Goal: Book appointment/travel/reservation

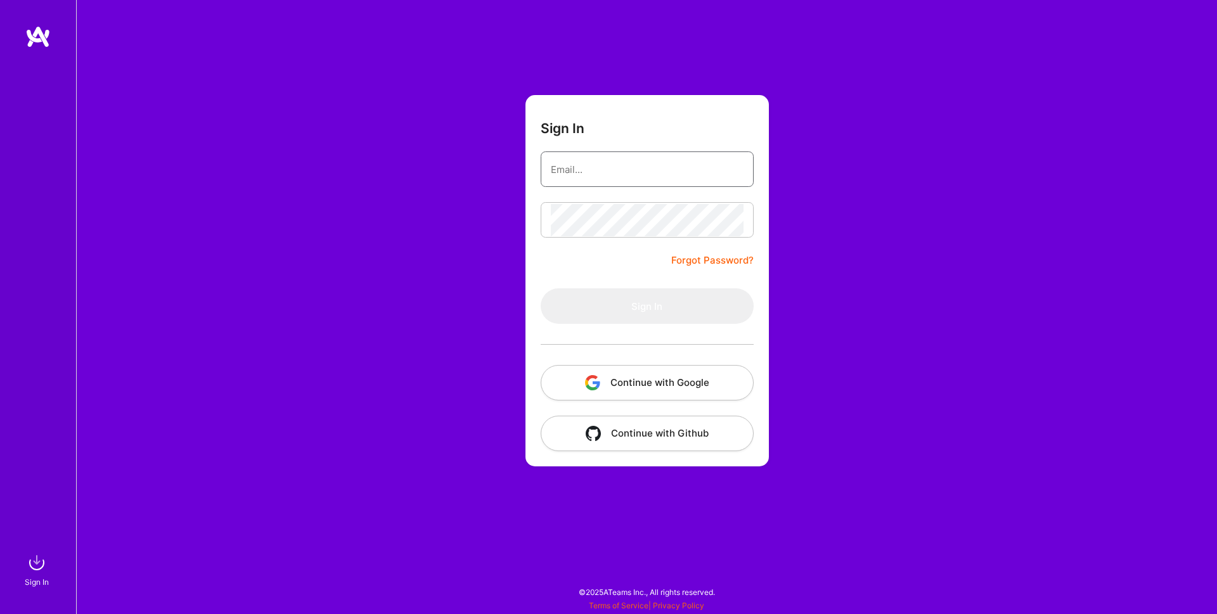
click at [586, 159] on input "email" at bounding box center [647, 169] width 193 height 32
type input "xavier.bourry@polytechnique.org"
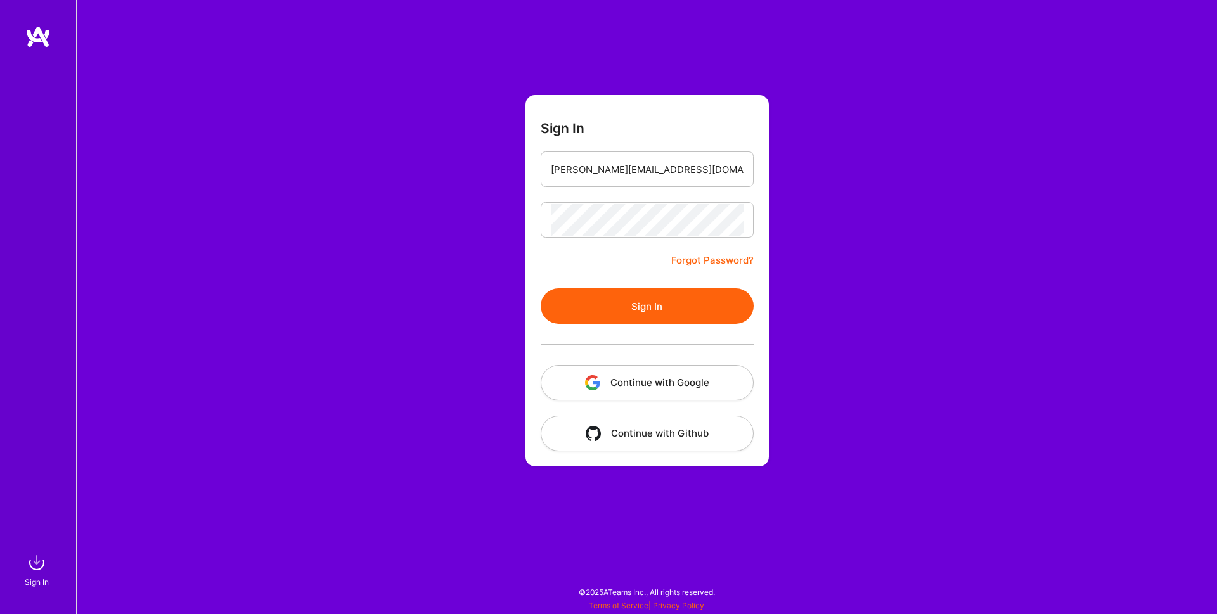
click at [690, 307] on button "Sign In" at bounding box center [647, 305] width 213 height 35
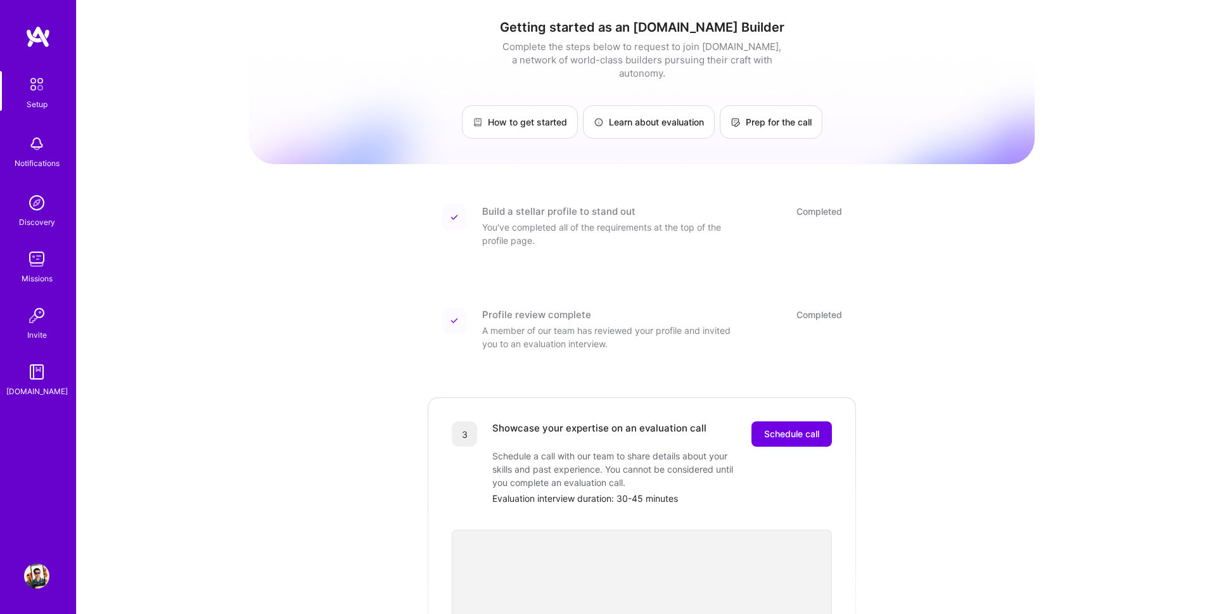
scroll to position [152, 0]
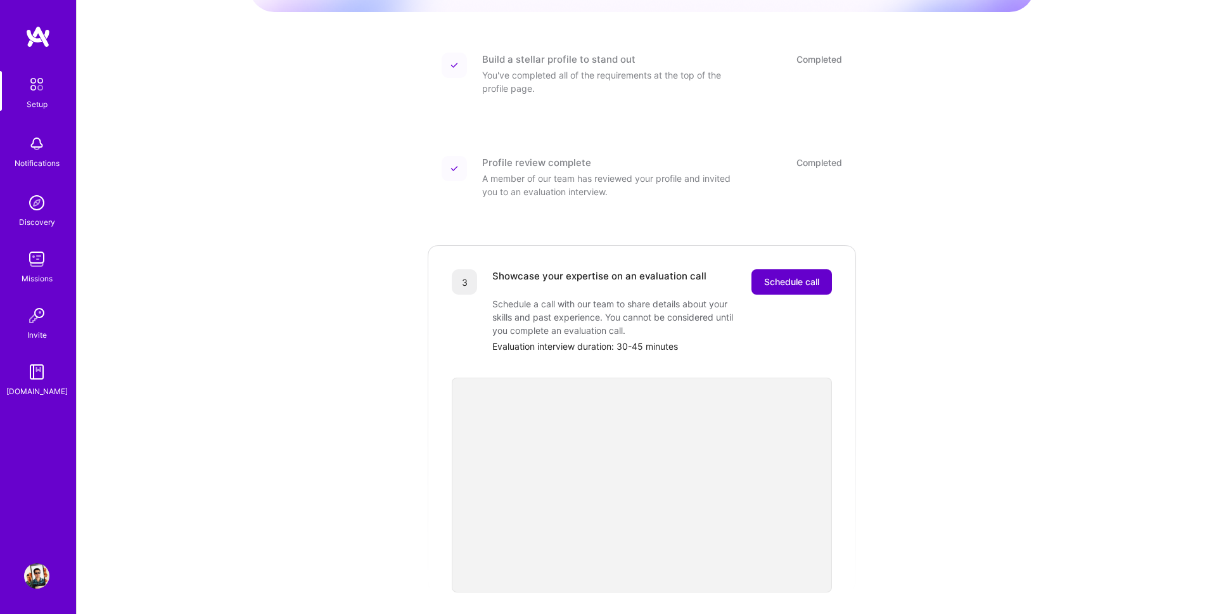
click at [779, 276] on span "Schedule call" at bounding box center [791, 282] width 55 height 13
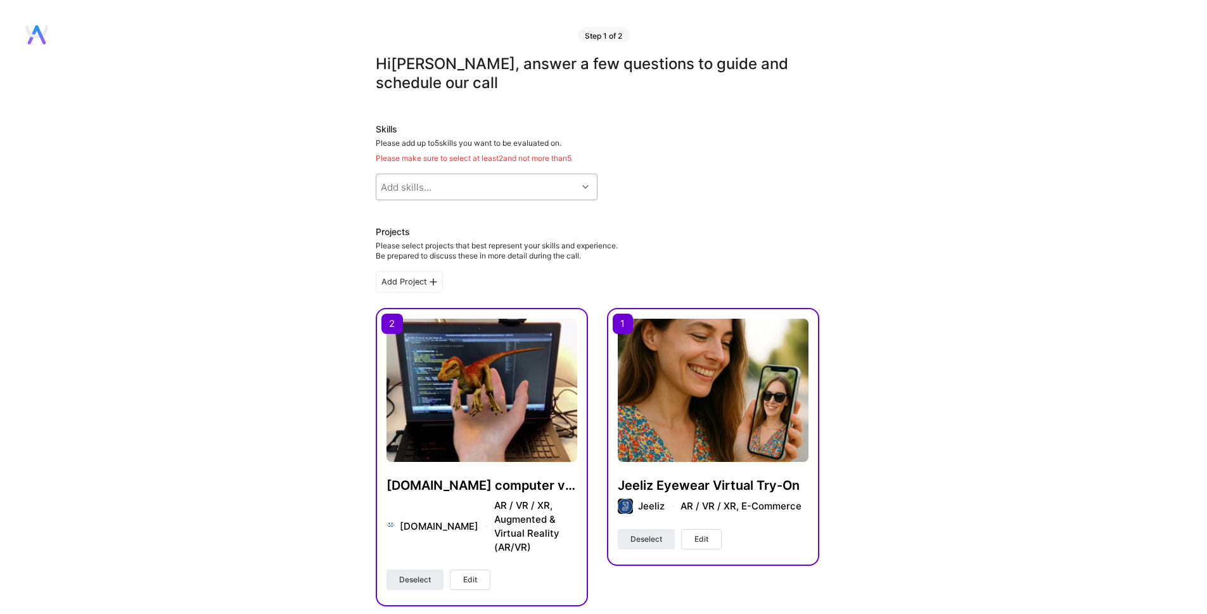
click at [517, 185] on div "Add skills..." at bounding box center [477, 186] width 201 height 25
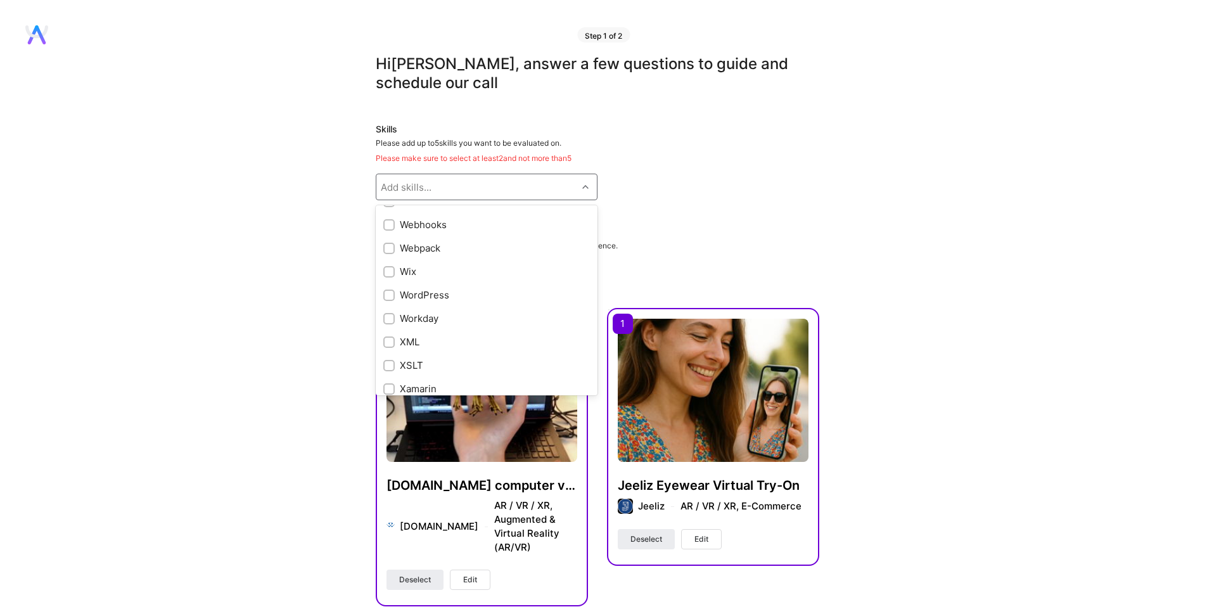
scroll to position [7363, 0]
click at [385, 203] on div at bounding box center [388, 197] width 11 height 11
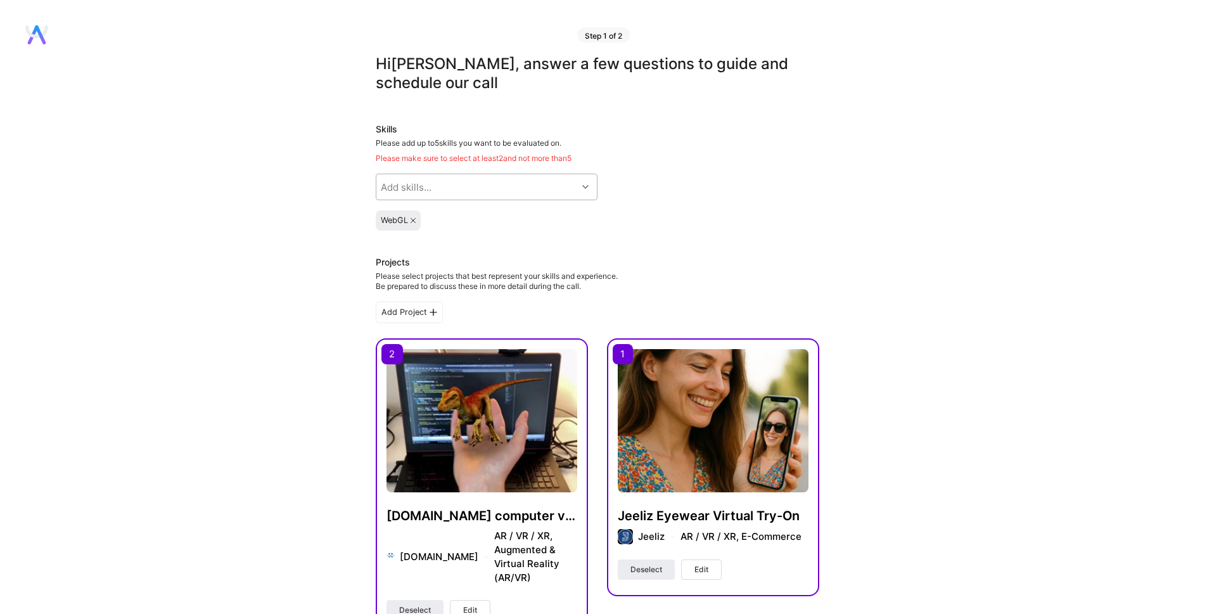
click at [439, 180] on div "Add skills..." at bounding box center [477, 186] width 201 height 25
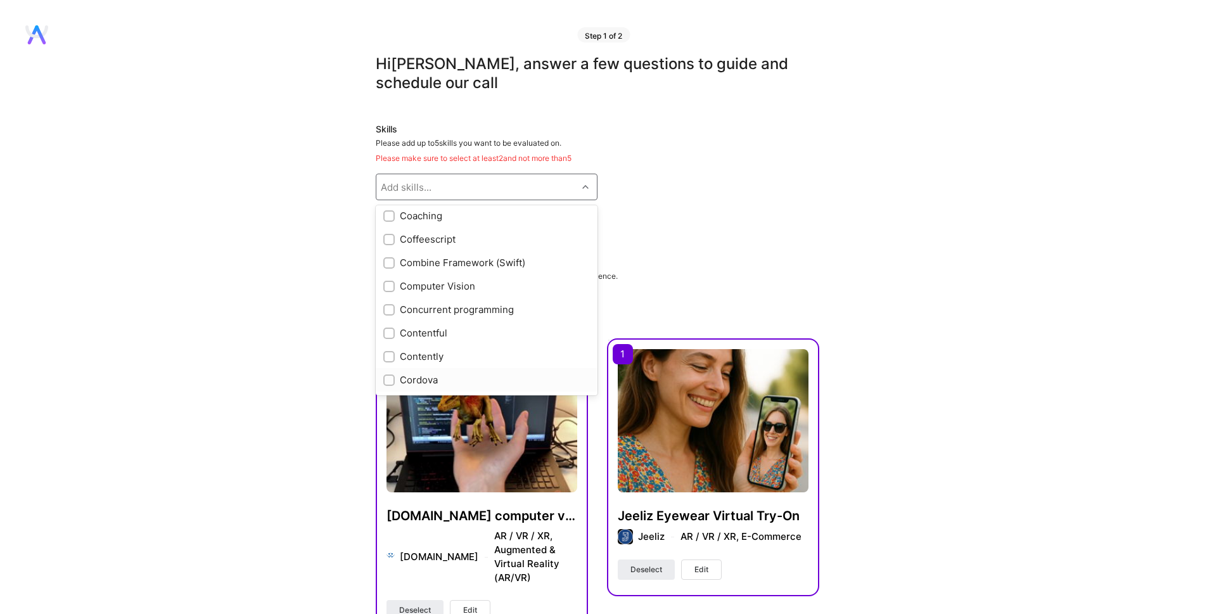
scroll to position [1445, 0]
click at [389, 295] on div at bounding box center [388, 298] width 11 height 11
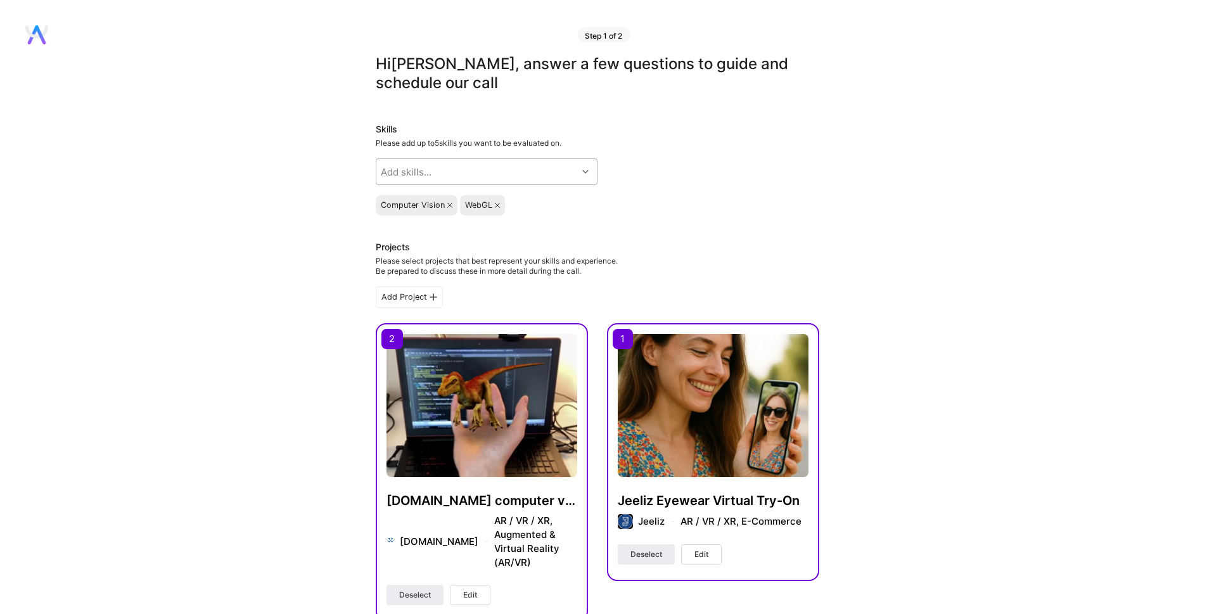
click at [428, 167] on div "Add skills..." at bounding box center [406, 171] width 51 height 13
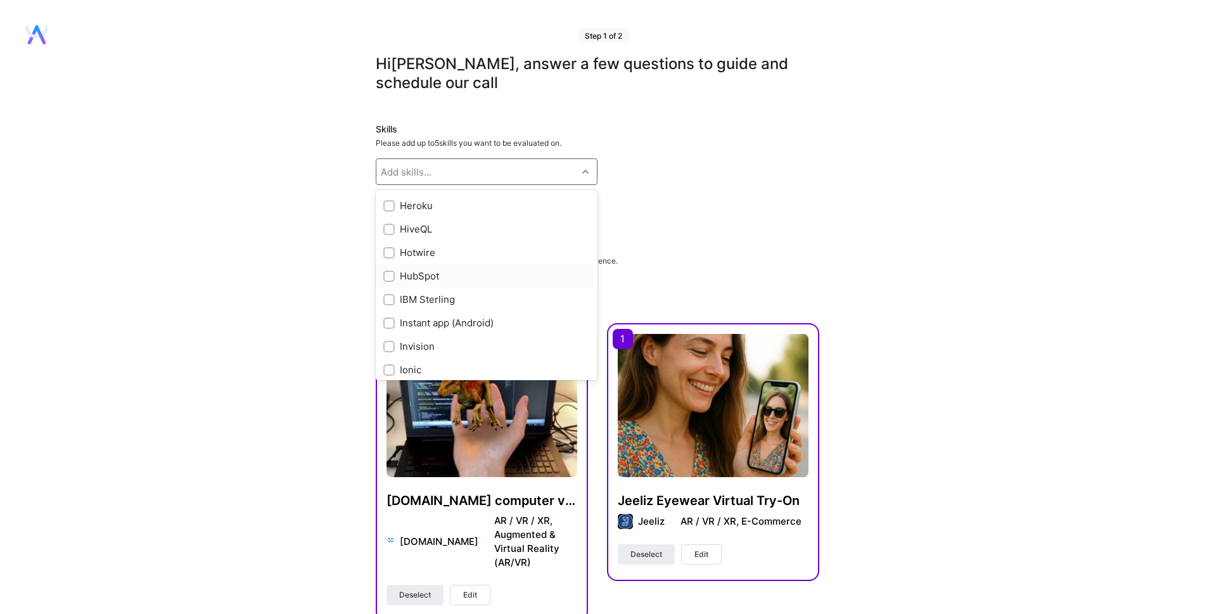
scroll to position [3575, 0]
click at [387, 306] on div at bounding box center [388, 311] width 11 height 11
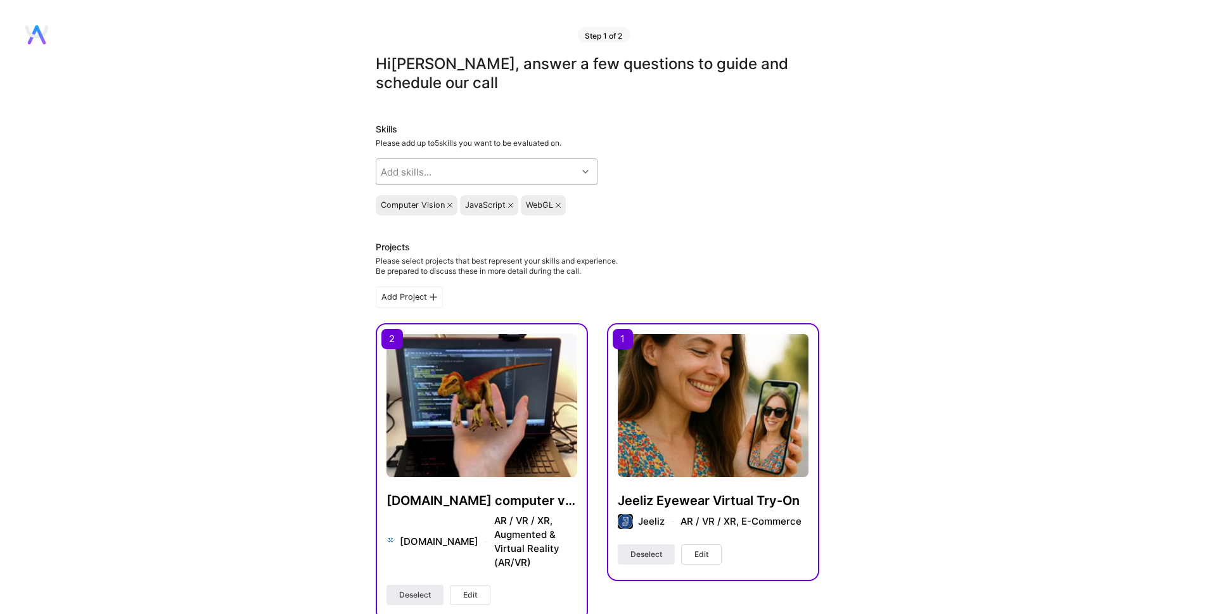
click at [550, 159] on div "Add skills..." at bounding box center [477, 171] width 201 height 25
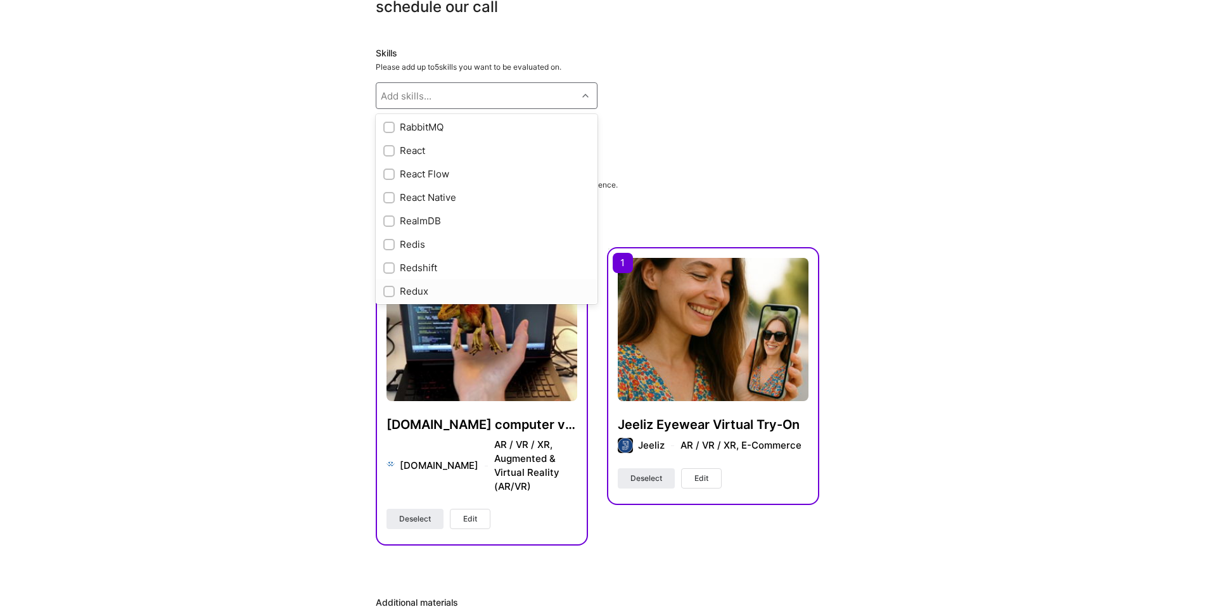
scroll to position [5476, 0]
click at [393, 169] on input "checkbox" at bounding box center [390, 164] width 9 height 9
checkbox input "true"
click at [744, 153] on div "Hi [PERSON_NAME] , answer a few questions to guide and schedule our call Skills…" at bounding box center [598, 490] width 444 height 1024
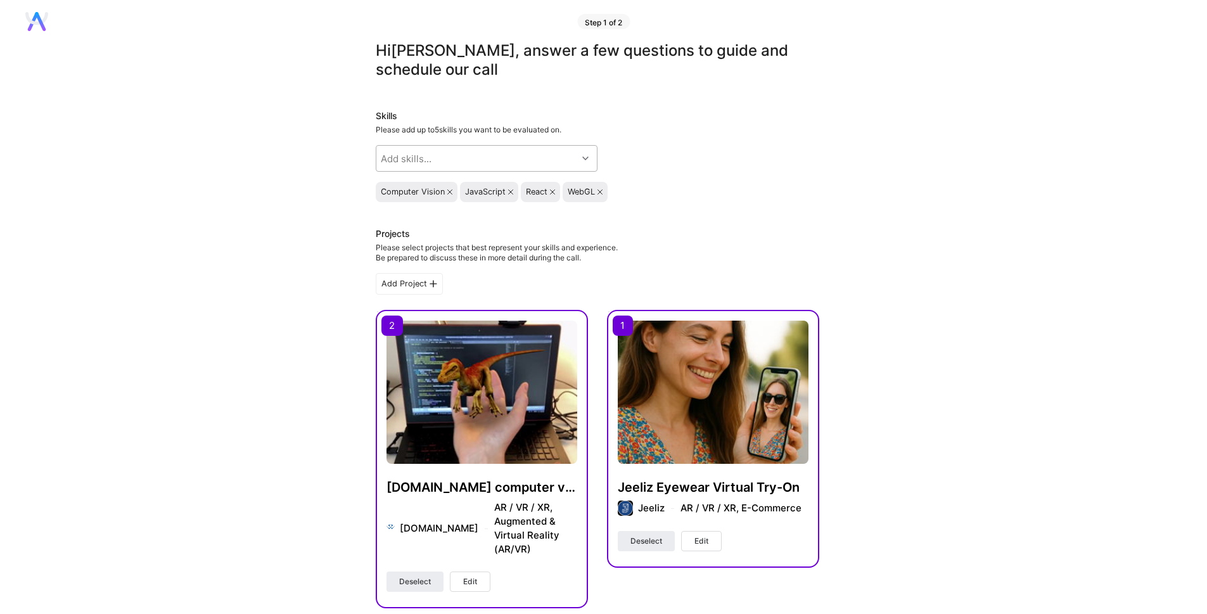
scroll to position [0, 0]
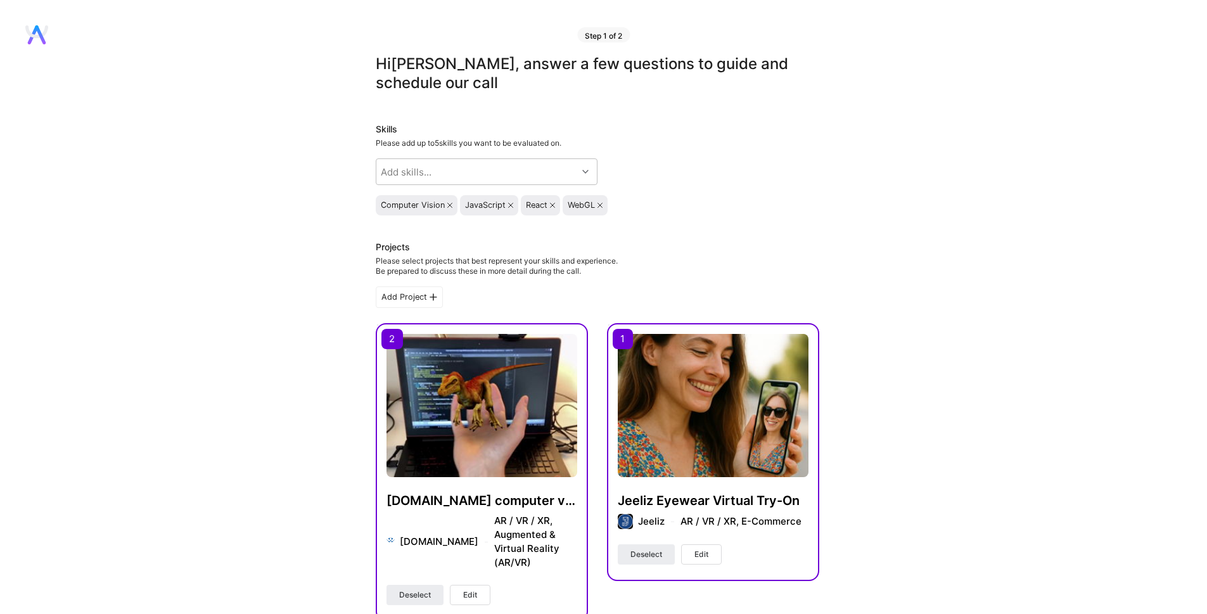
click at [451, 205] on icon at bounding box center [449, 205] width 5 height 5
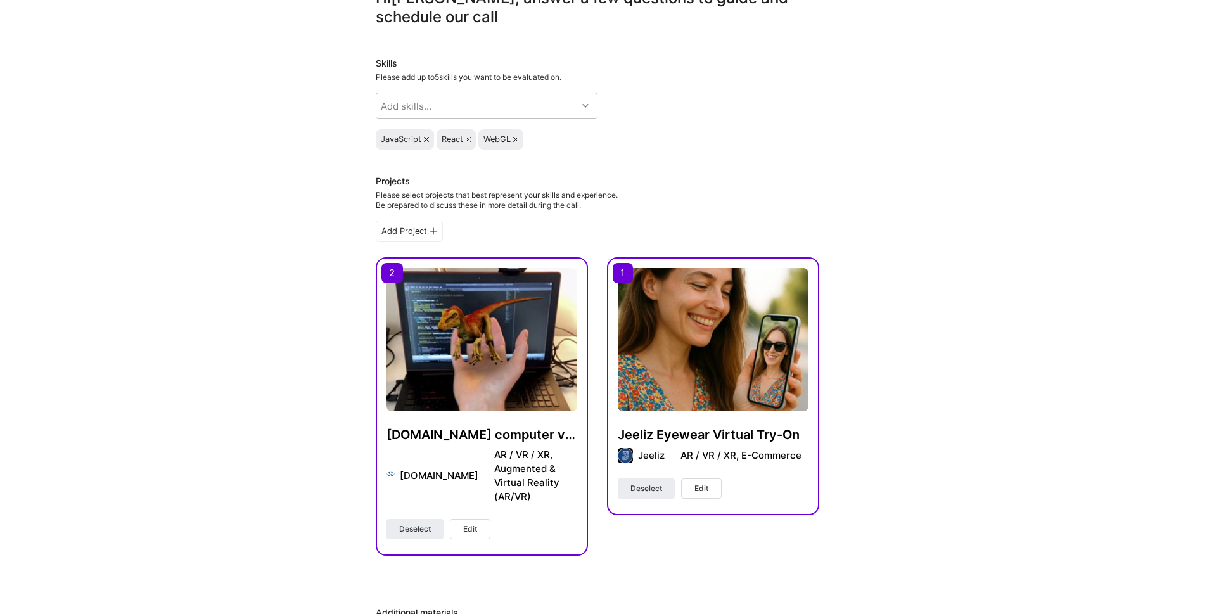
scroll to position [152, 0]
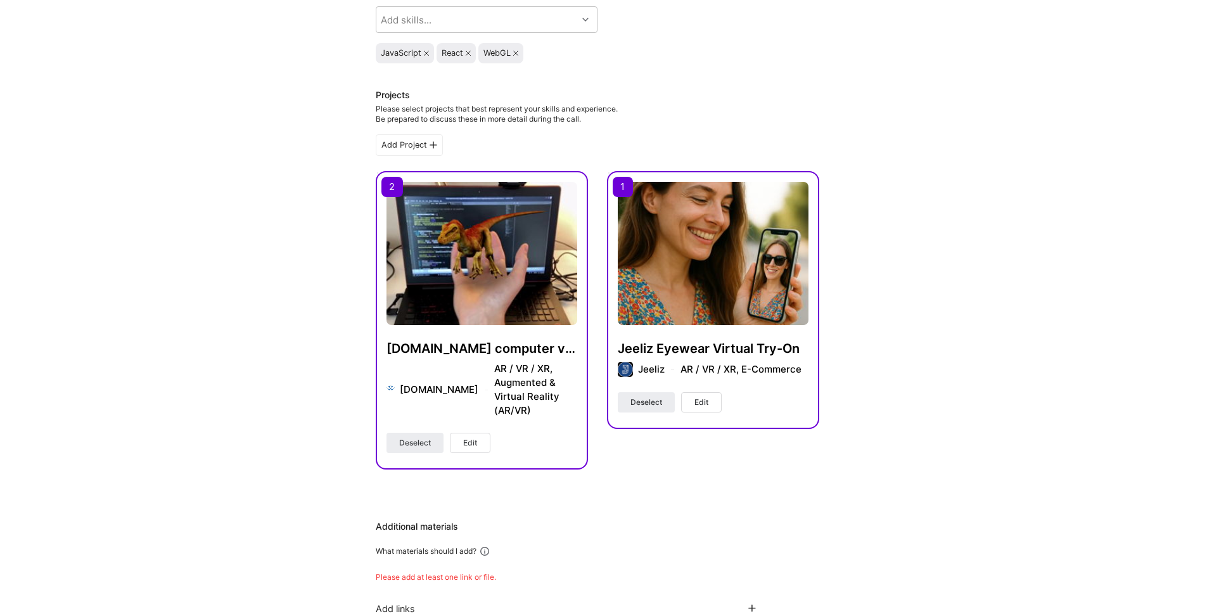
click at [435, 110] on div "Please select projects that best represent your skills and experience. Be prepa…" at bounding box center [497, 114] width 242 height 20
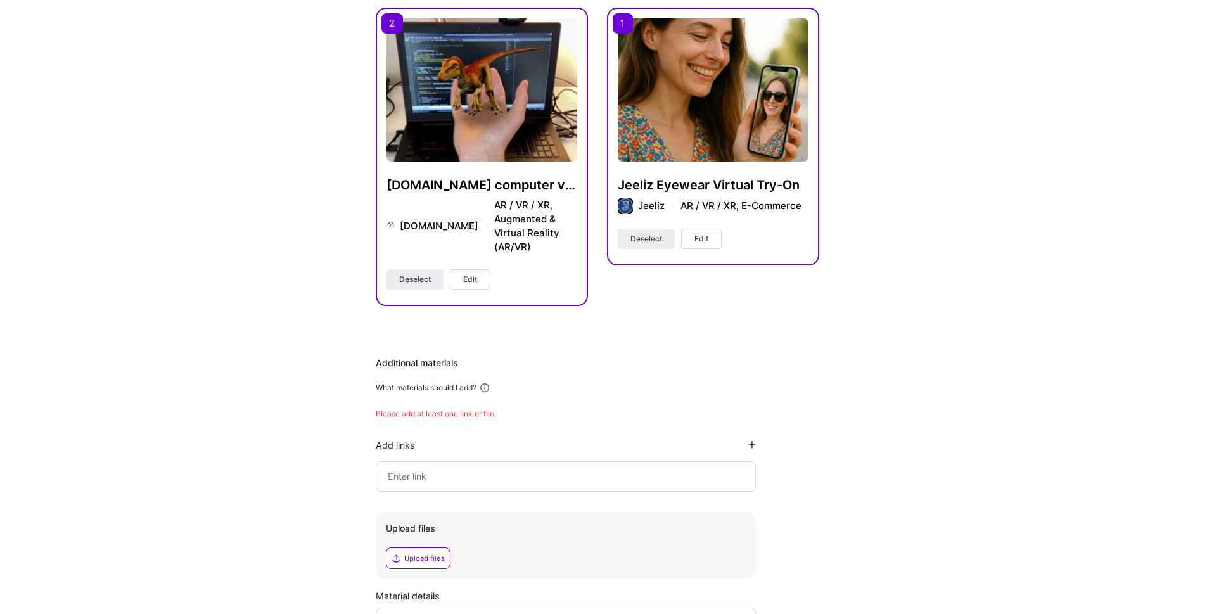
scroll to position [380, 0]
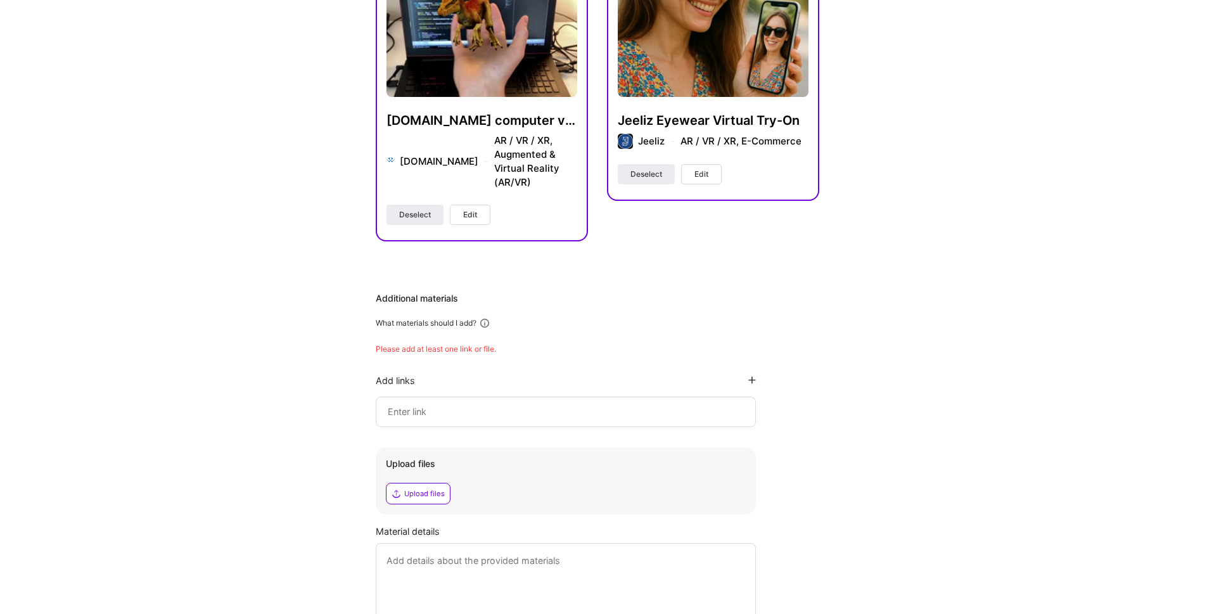
click at [465, 344] on div "Please add at least one link or file." at bounding box center [598, 349] width 444 height 10
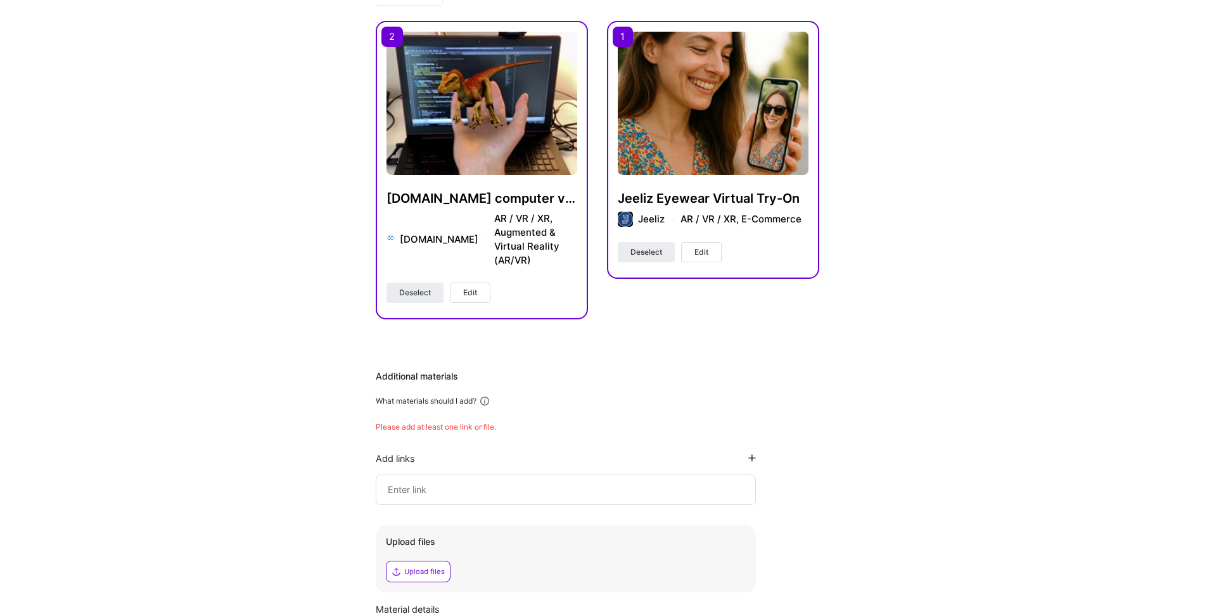
scroll to position [492, 0]
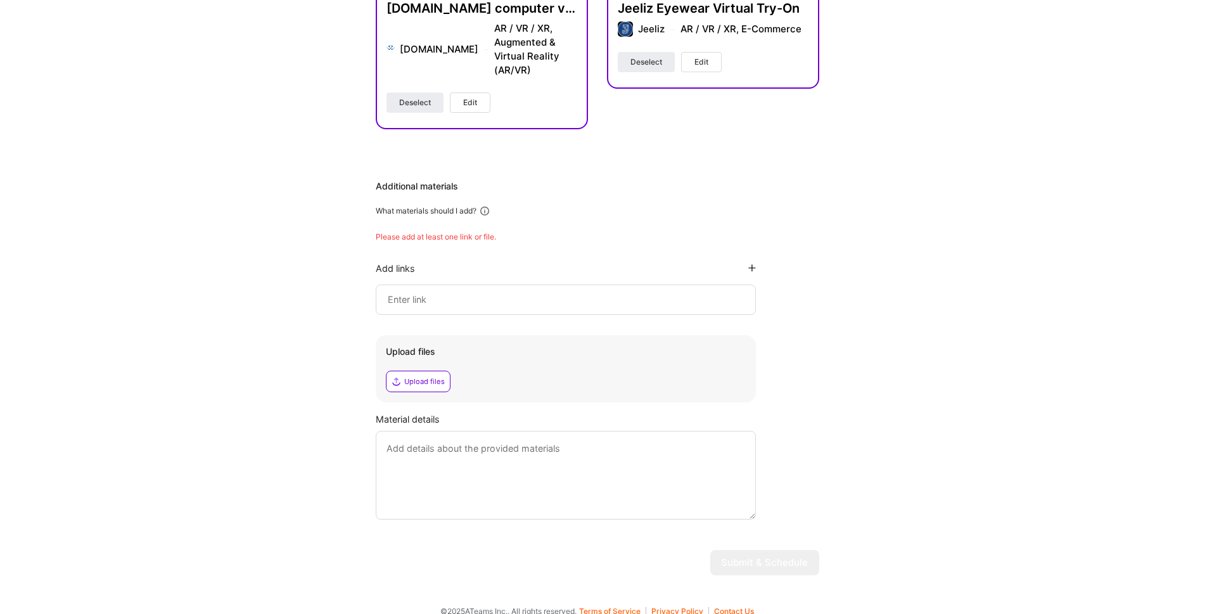
click at [499, 440] on textarea at bounding box center [566, 475] width 380 height 89
click at [476, 292] on input at bounding box center [566, 299] width 359 height 15
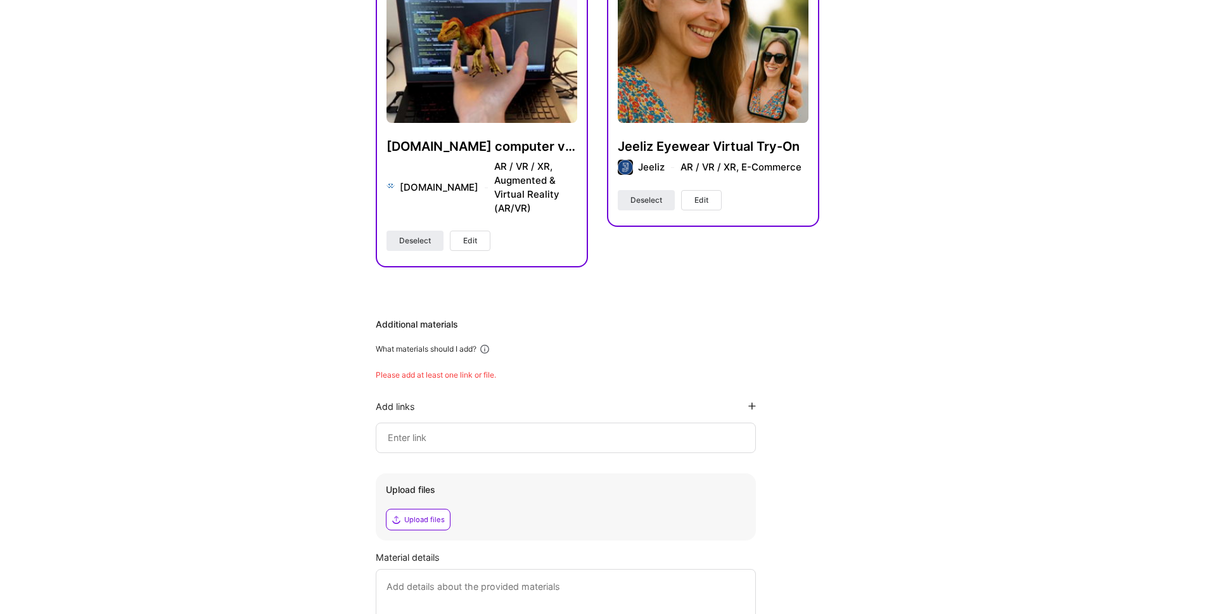
scroll to position [264, 0]
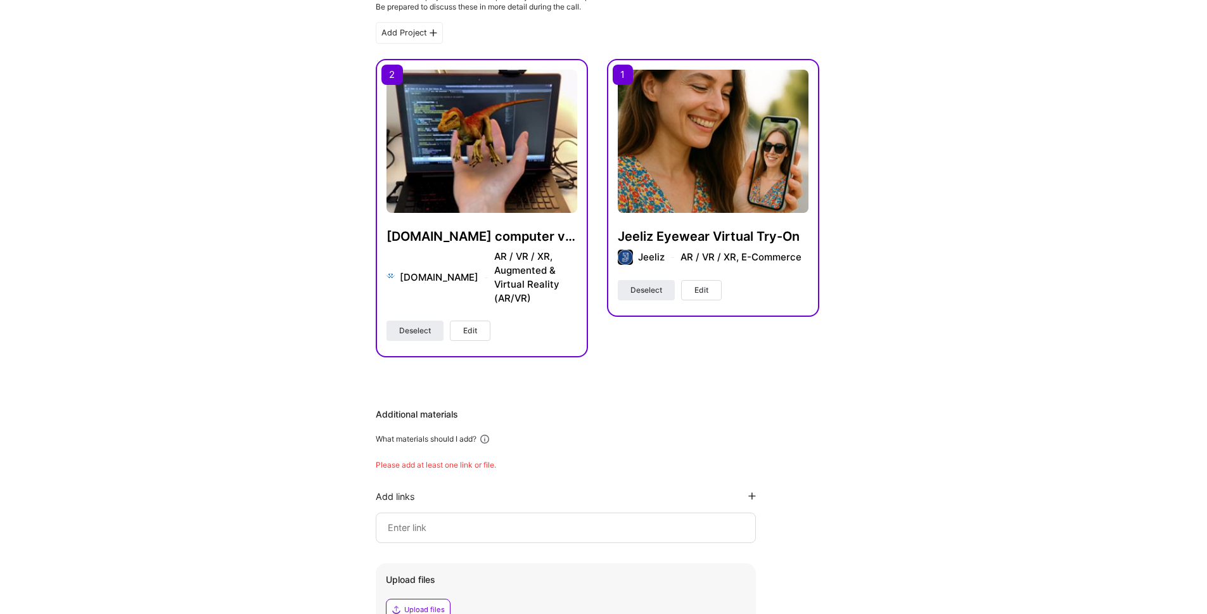
click at [506, 288] on div "[DOMAIN_NAME] AR / VR / XR, Augmented & Virtual Reality (AR/VR)" at bounding box center [488, 278] width 177 height 56
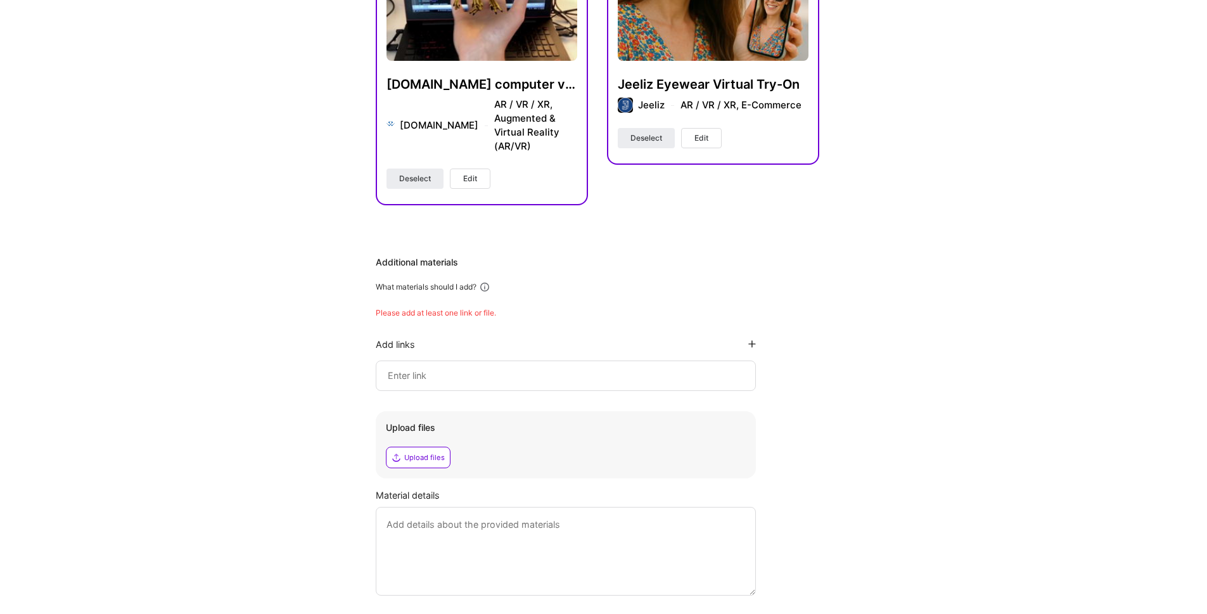
click at [445, 368] on input at bounding box center [566, 375] width 359 height 15
paste input "[URL][DOMAIN_NAME]"
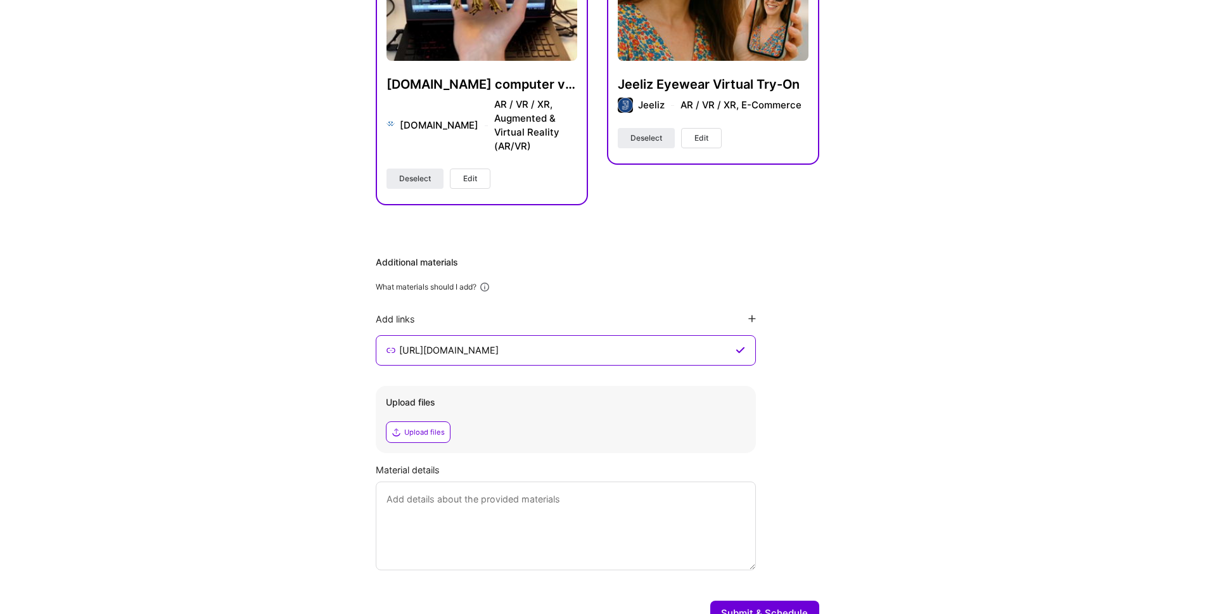
type input "[URL][DOMAIN_NAME]"
click at [590, 498] on textarea at bounding box center [566, 526] width 380 height 89
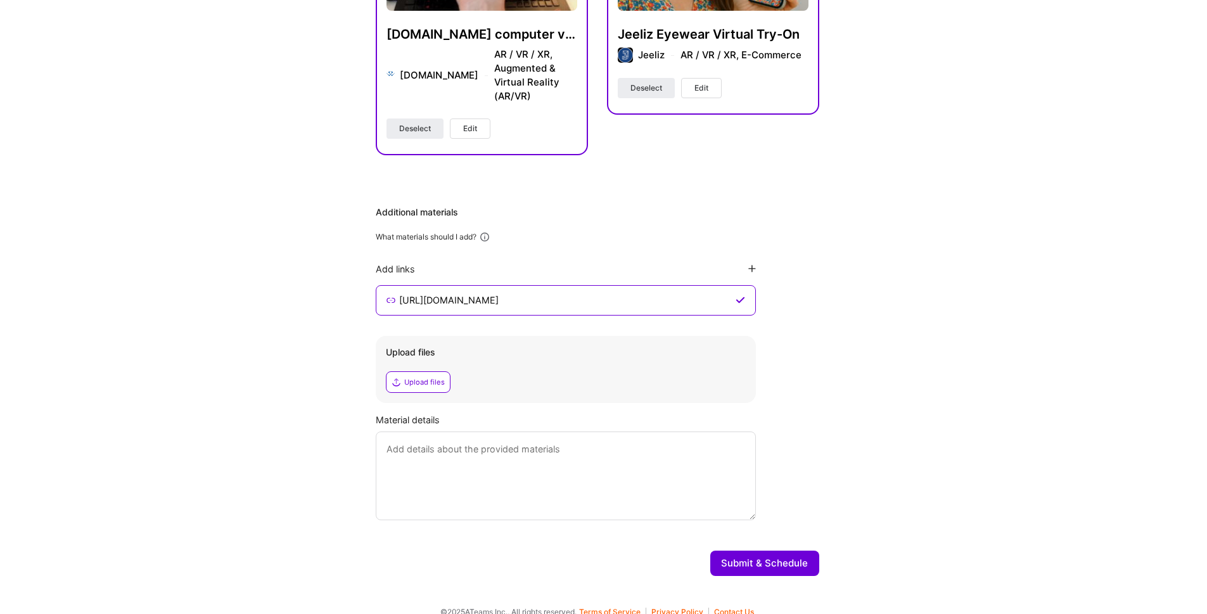
scroll to position [467, 0]
type textarea "This is my Github profile."
click at [764, 558] on button "Submit & Schedule" at bounding box center [765, 562] width 109 height 25
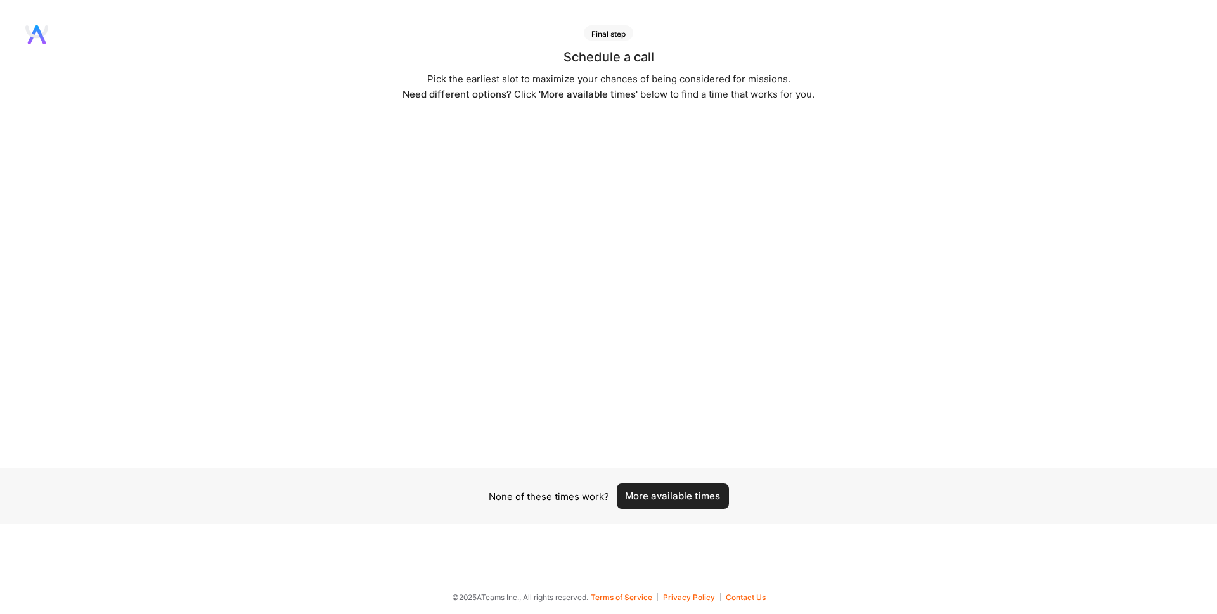
click at [674, 504] on button "More available times" at bounding box center [673, 496] width 112 height 25
click at [673, 501] on button "More available times" at bounding box center [673, 496] width 112 height 25
click at [690, 505] on button "More available times" at bounding box center [673, 503] width 112 height 25
click at [681, 503] on button "More available times" at bounding box center [673, 496] width 112 height 25
click at [674, 500] on button "More available times" at bounding box center [673, 496] width 112 height 25
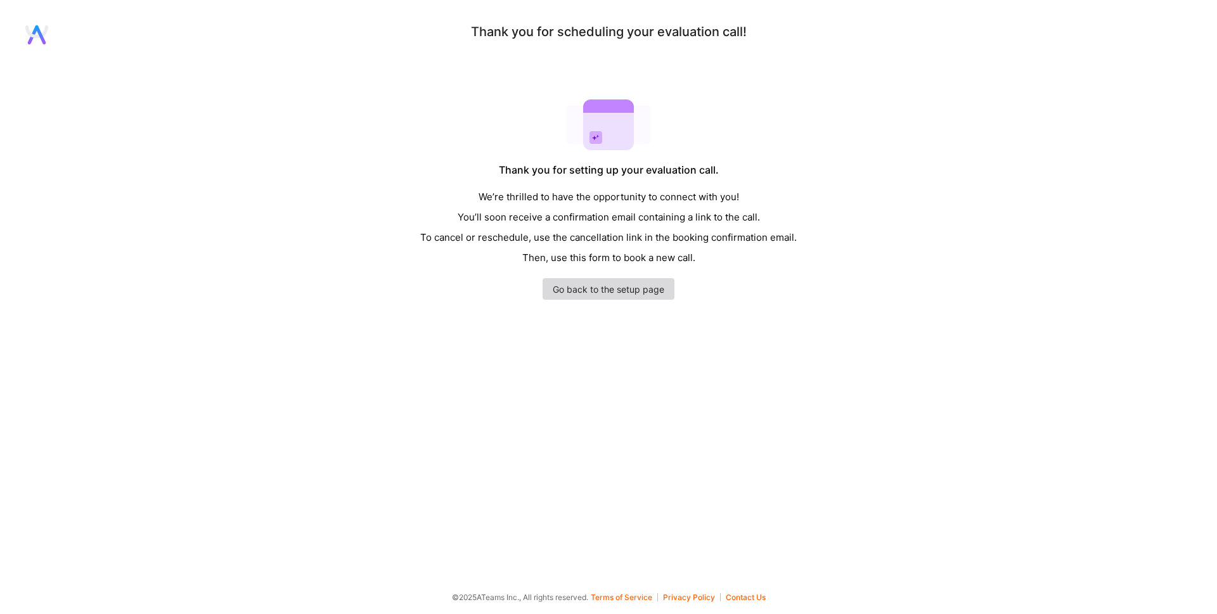
click at [613, 288] on link "Go back to the setup page" at bounding box center [609, 289] width 132 height 22
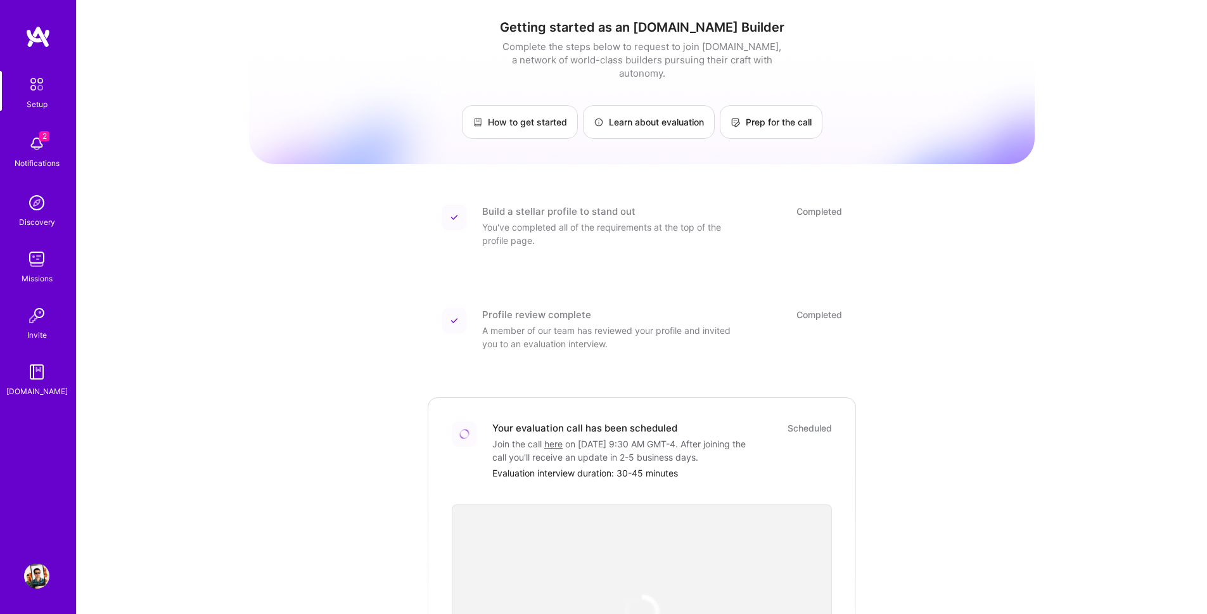
click at [23, 151] on div "2 Notifications" at bounding box center [36, 151] width 79 height 44
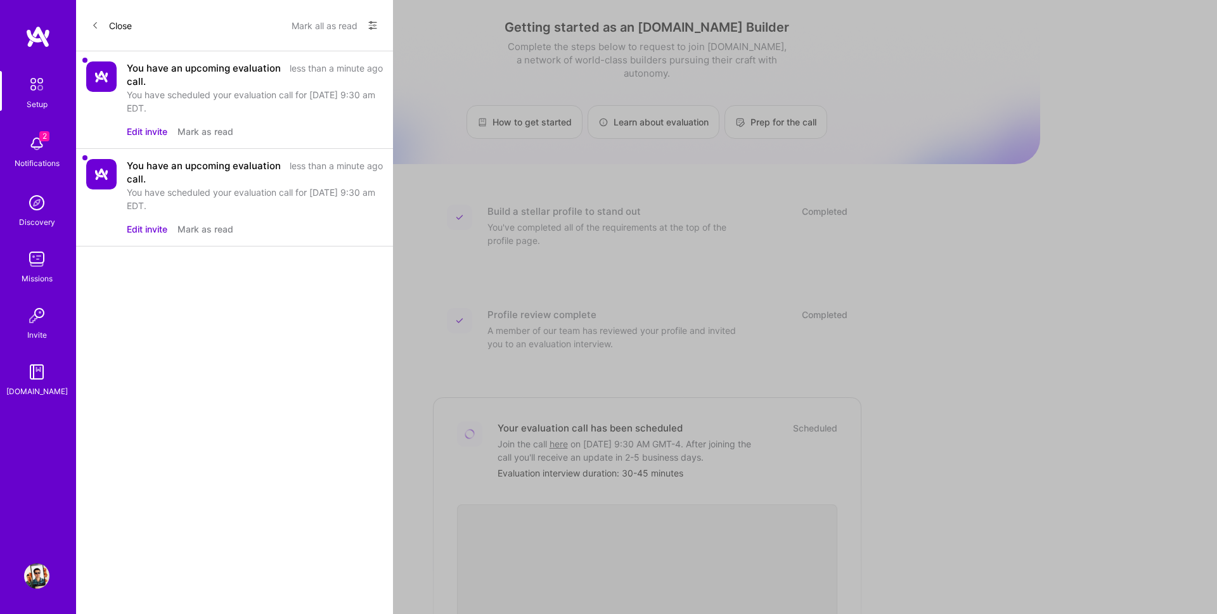
click at [186, 78] on div "You have an upcoming evaluation call." at bounding box center [204, 74] width 155 height 27
click at [330, 70] on div "less than a minute ago" at bounding box center [336, 74] width 93 height 27
